Goal: Task Accomplishment & Management: Manage account settings

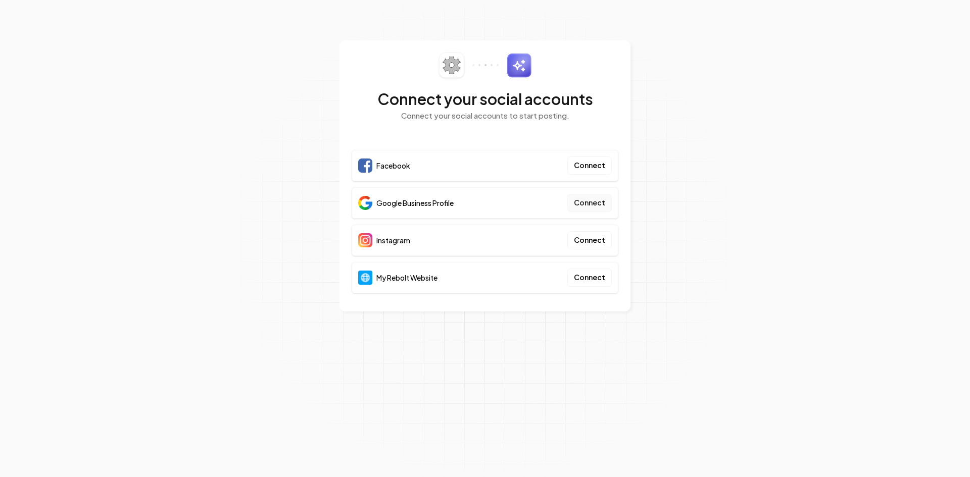
click at [593, 204] on button "Connect" at bounding box center [589, 203] width 44 height 18
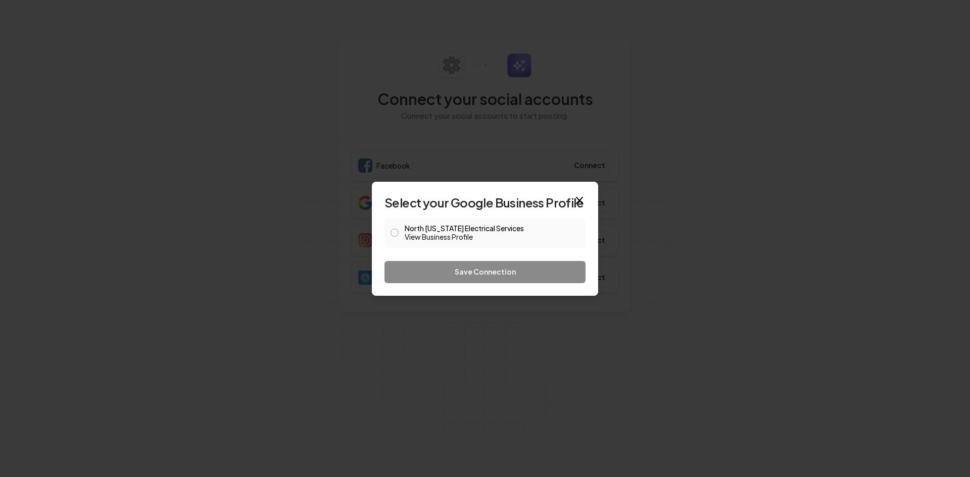
click at [400, 232] on div "North Georgia Electrical Services View Business Profile" at bounding box center [485, 233] width 201 height 29
click at [396, 235] on button "North Georgia Electrical Services View Business Profile" at bounding box center [395, 233] width 8 height 8
drag, startPoint x: 466, startPoint y: 288, endPoint x: 465, endPoint y: 279, distance: 9.2
click at [466, 287] on div "Select your Google Business Profile North Georgia Electrical Services View Busi…" at bounding box center [485, 239] width 226 height 114
click at [465, 277] on button "Save Connection" at bounding box center [485, 272] width 201 height 22
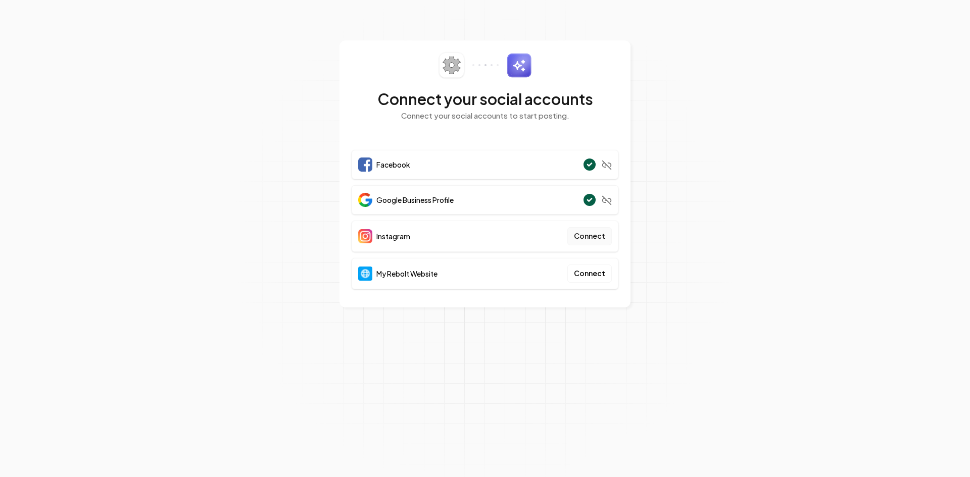
click at [591, 240] on button "Connect" at bounding box center [589, 236] width 44 height 18
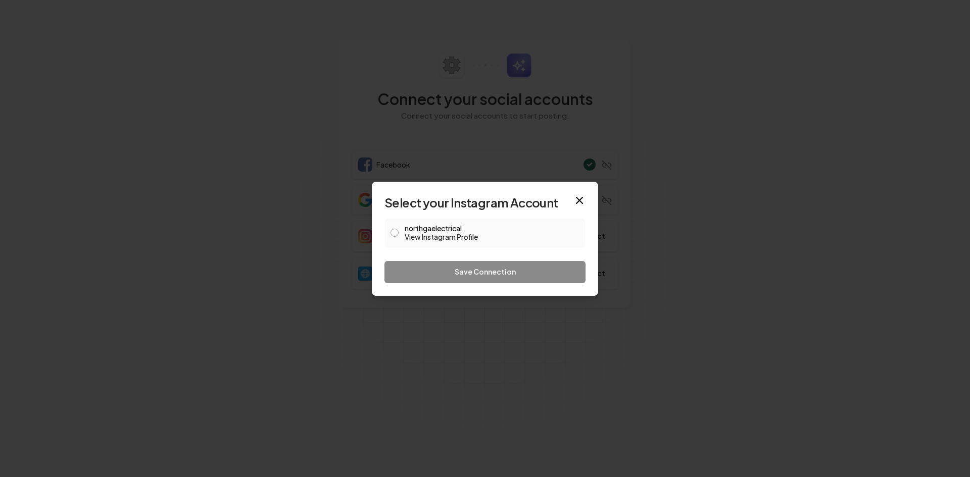
click at [400, 231] on div "northgaelectrical View Instagram Profile" at bounding box center [485, 233] width 201 height 29
click at [395, 232] on button "northgaelectrical View Instagram Profile" at bounding box center [395, 233] width 8 height 8
click at [409, 276] on button "Save Connection" at bounding box center [485, 272] width 201 height 22
